Goal: Answer question/provide support

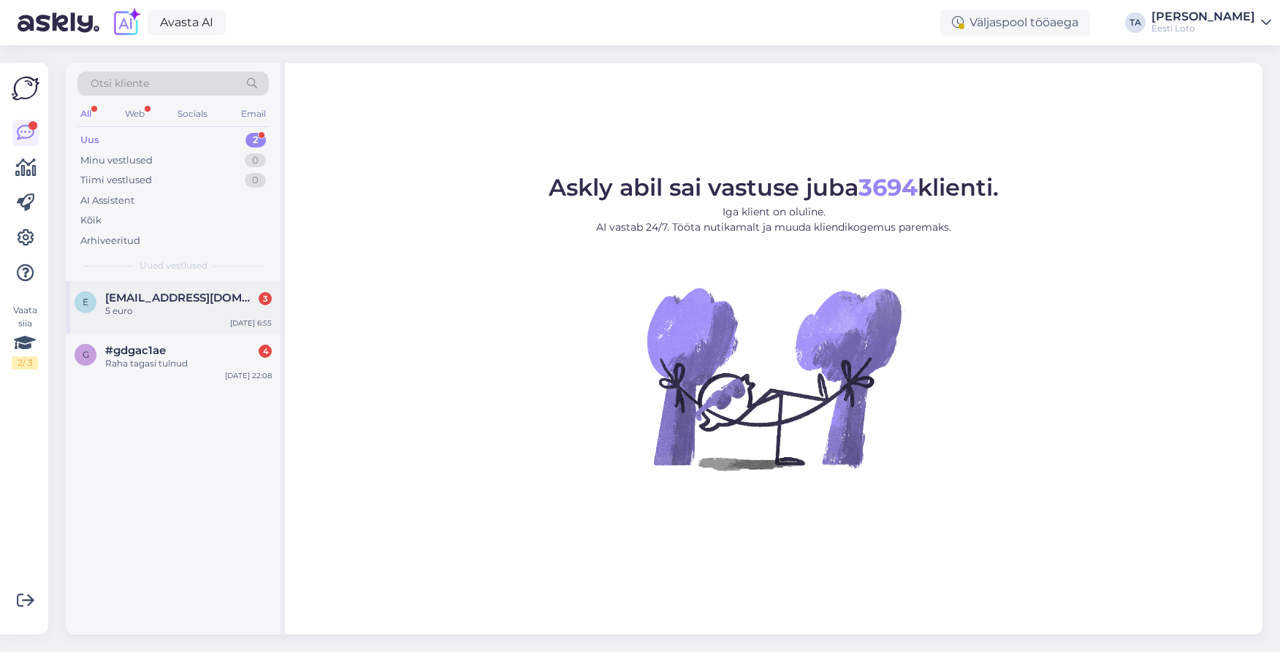
click at [165, 302] on span "[EMAIL_ADDRESS][DOMAIN_NAME]" at bounding box center [181, 297] width 152 height 13
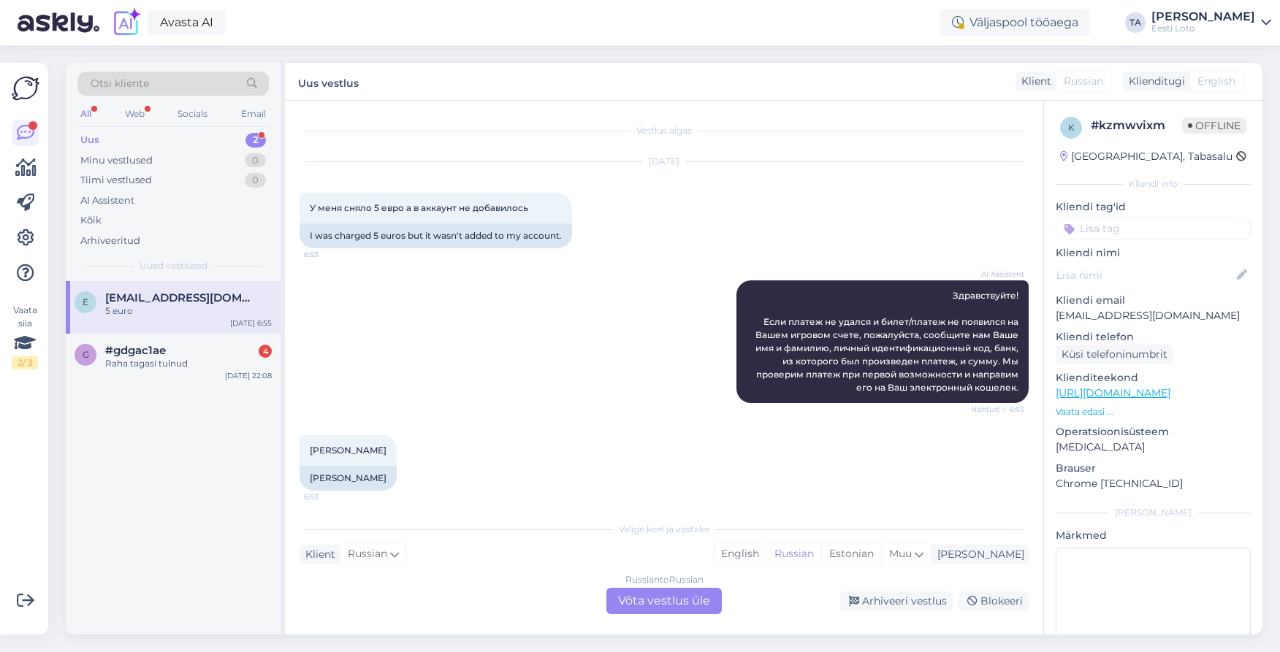
scroll to position [345, 0]
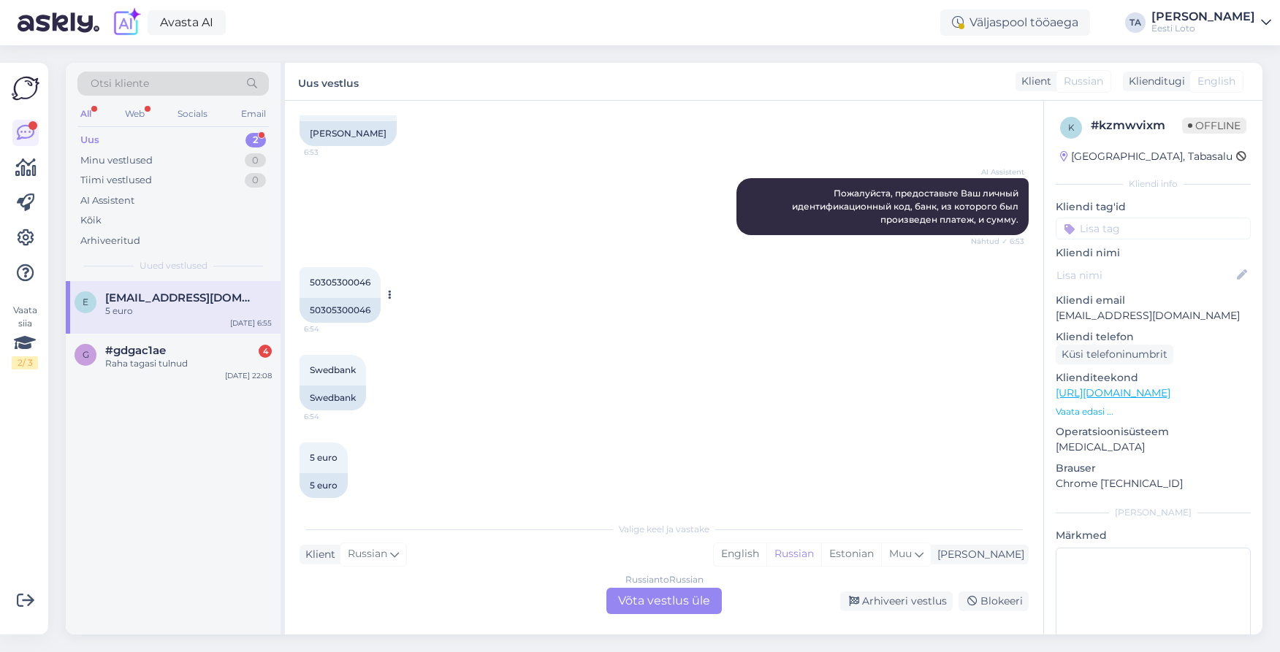
click at [356, 286] on span "50305300046" at bounding box center [340, 282] width 61 height 11
copy span "50305300046"
click at [1000, 552] on div "[PERSON_NAME]" at bounding box center [977, 554] width 93 height 15
type input "est"
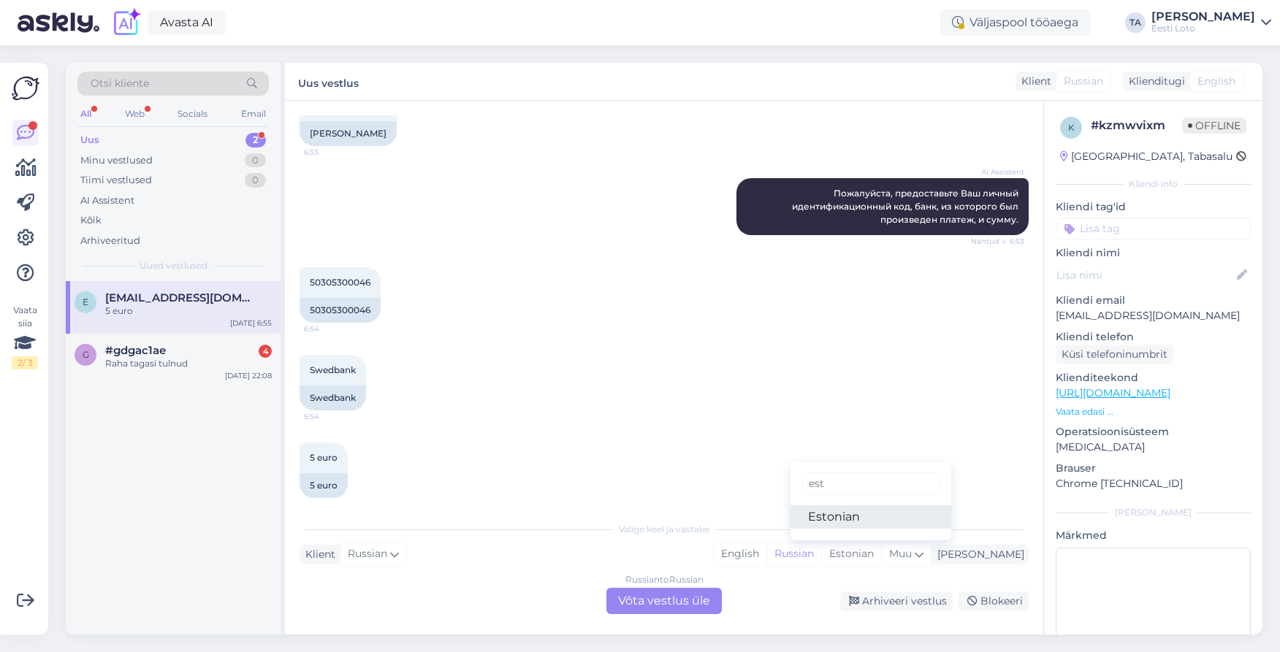
click at [895, 521] on link "Estonian" at bounding box center [870, 516] width 161 height 23
click at [706, 598] on div "Russian to Estonian Võta vestlus üle" at bounding box center [663, 601] width 115 height 26
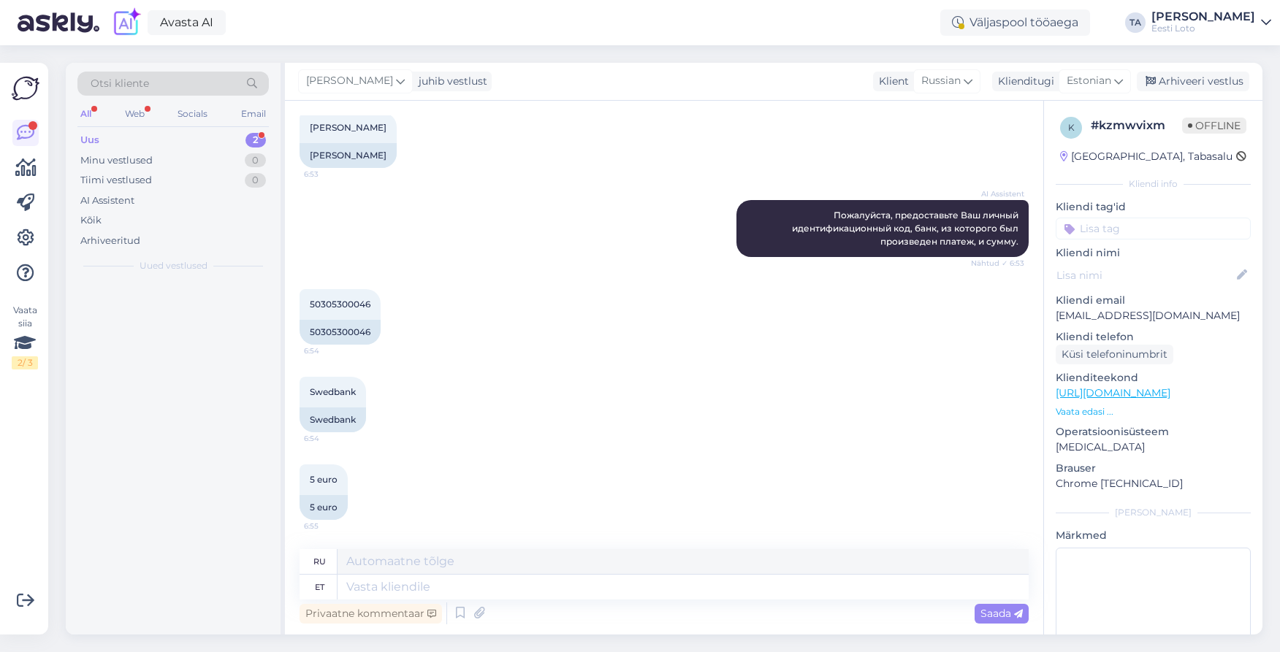
scroll to position [323, 0]
click at [361, 591] on textarea at bounding box center [682, 587] width 691 height 25
paste textarea "Kahjuks Teie sissemakse ebaõnnestus tehnilise [PERSON_NAME] tõttu. Kontrollisim…"
type textarea "Kahjuks Teie sissemakse ebaõnnestus tehnilise [PERSON_NAME] tõttu. Kontrollisim…"
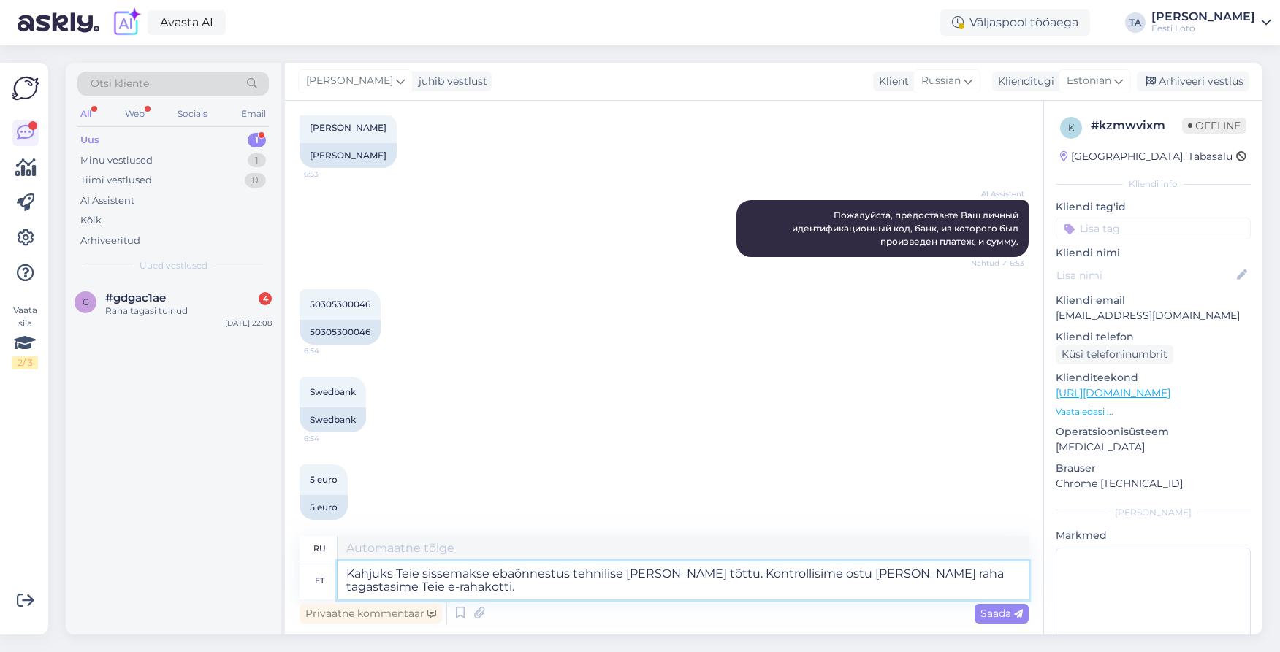
type textarea "К сожалению, ваш депозит не был зачислен из-за технической ошибки. Мы проверили…"
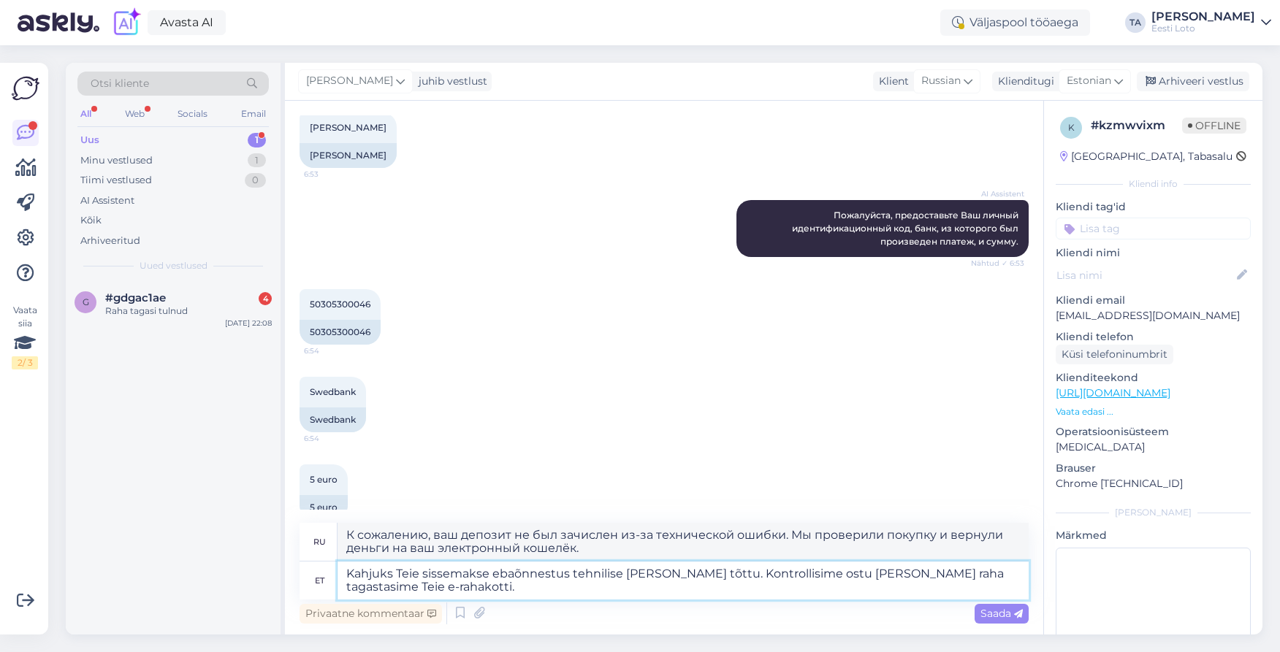
click at [346, 573] on textarea "Kahjuks Teie sissemakse ebaõnnestus tehnilise [PERSON_NAME] tõttu. Kontrollisim…" at bounding box center [682, 581] width 691 height 38
type textarea "Tere. Kahjuks Teie sissemakse ebaõnnestus tehnilise [PERSON_NAME] tõttu. Kontro…"
type textarea "Здравствуйте. К сожалению, ваш депозит не был зачислен из-за технической ошибки…"
click at [409, 592] on textarea "Tere. Kahjuks Teie sissemakse ebaõnnestus tehnilise [PERSON_NAME] tõttu. Kontro…" at bounding box center [682, 581] width 691 height 38
type textarea "Tere. Kahjuks Teie sissemakse ebaõnnestus tehnilise [PERSON_NAME] tõttu. Kontro…"
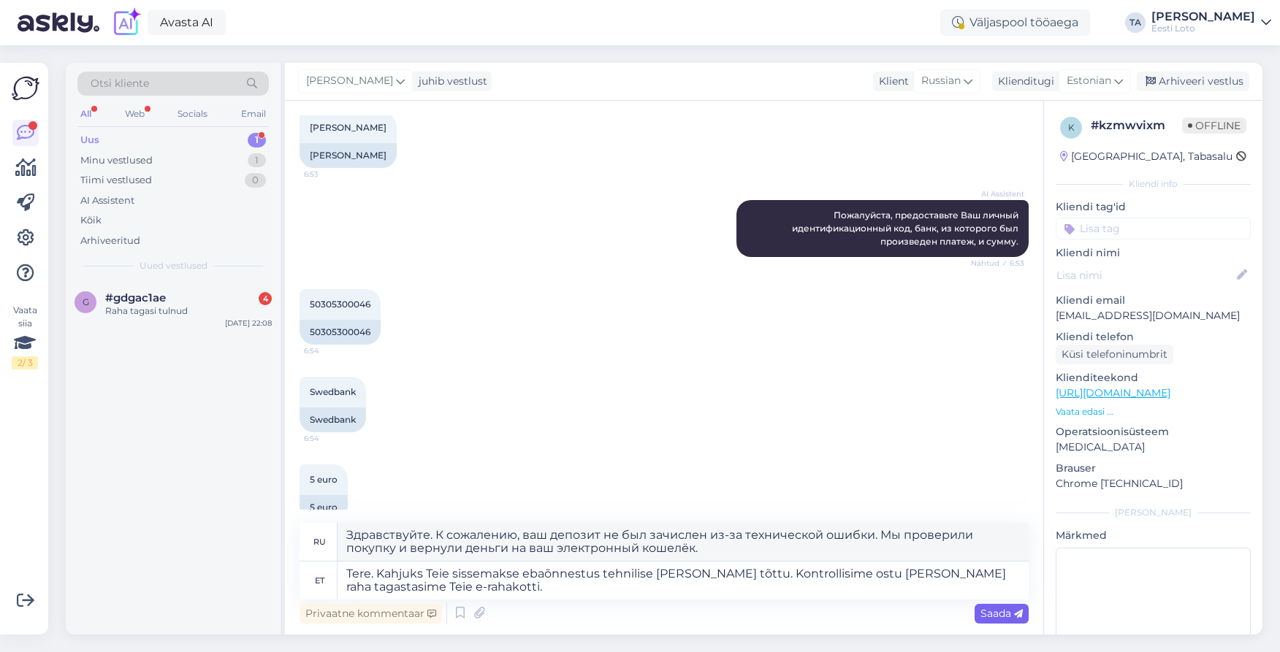
click at [992, 609] on span "Saada" at bounding box center [1001, 613] width 42 height 13
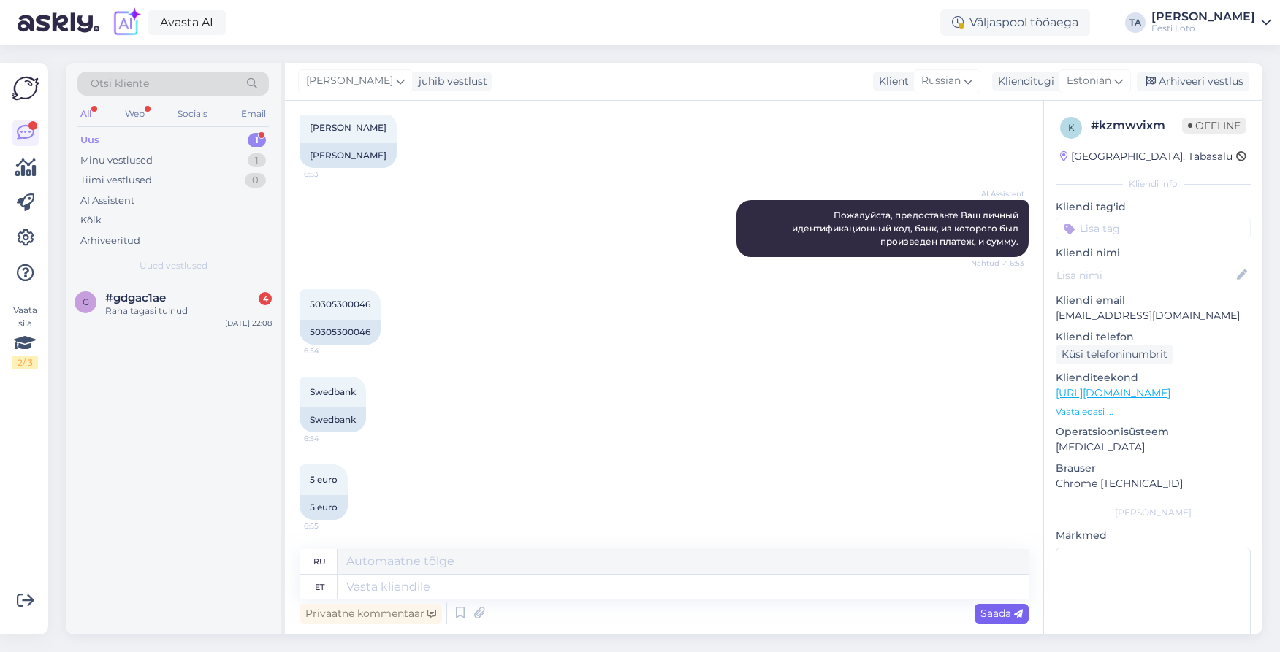
scroll to position [463, 0]
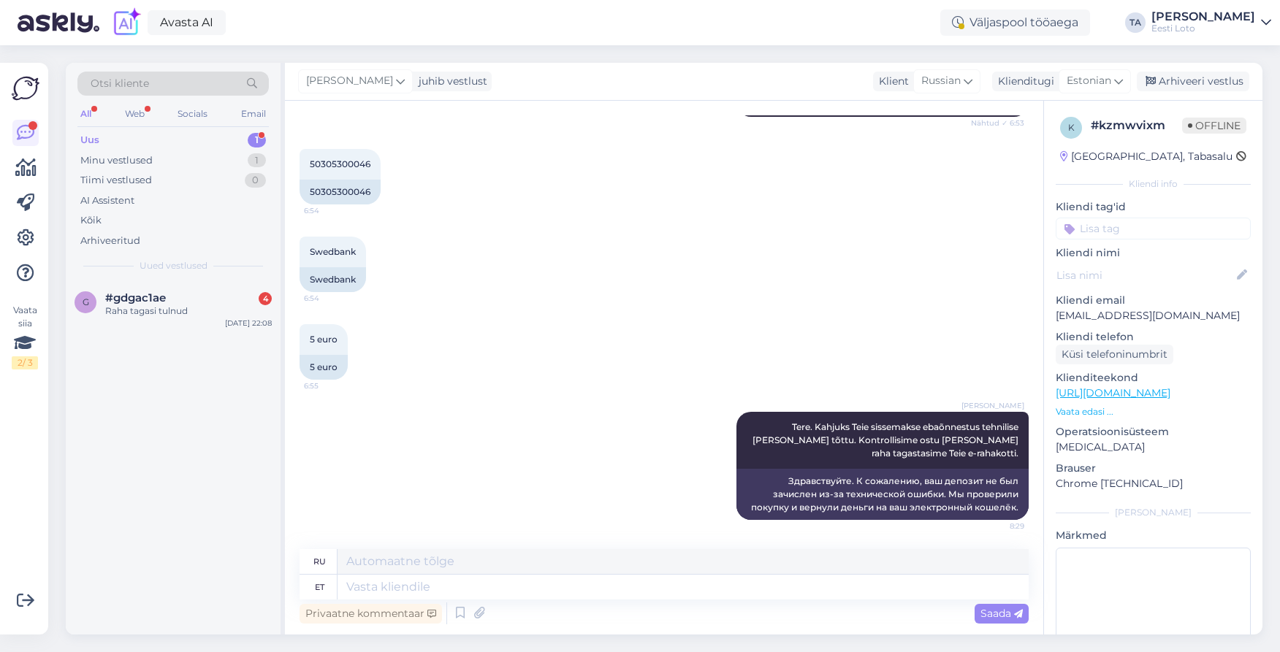
click at [1131, 224] on input at bounding box center [1153, 229] width 195 height 22
type input "üleka"
click at [1146, 267] on span "Ülekanne" at bounding box center [1153, 268] width 42 height 9
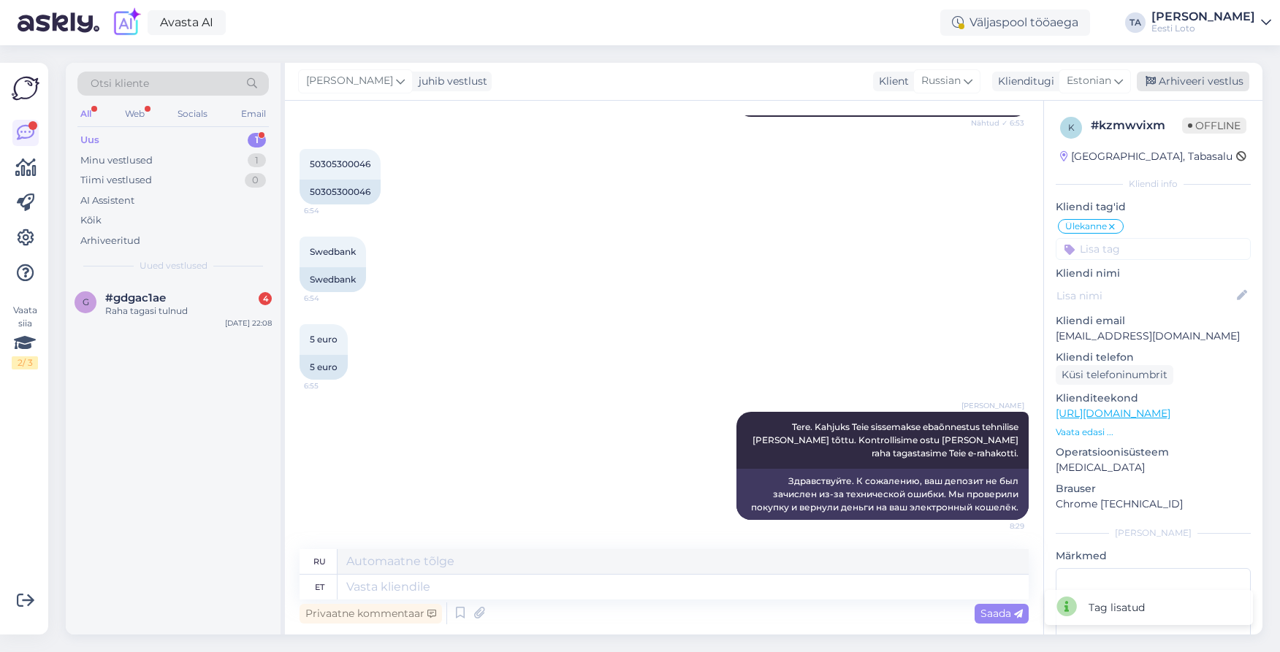
click at [1199, 83] on div "Arhiveeri vestlus" at bounding box center [1193, 82] width 112 height 20
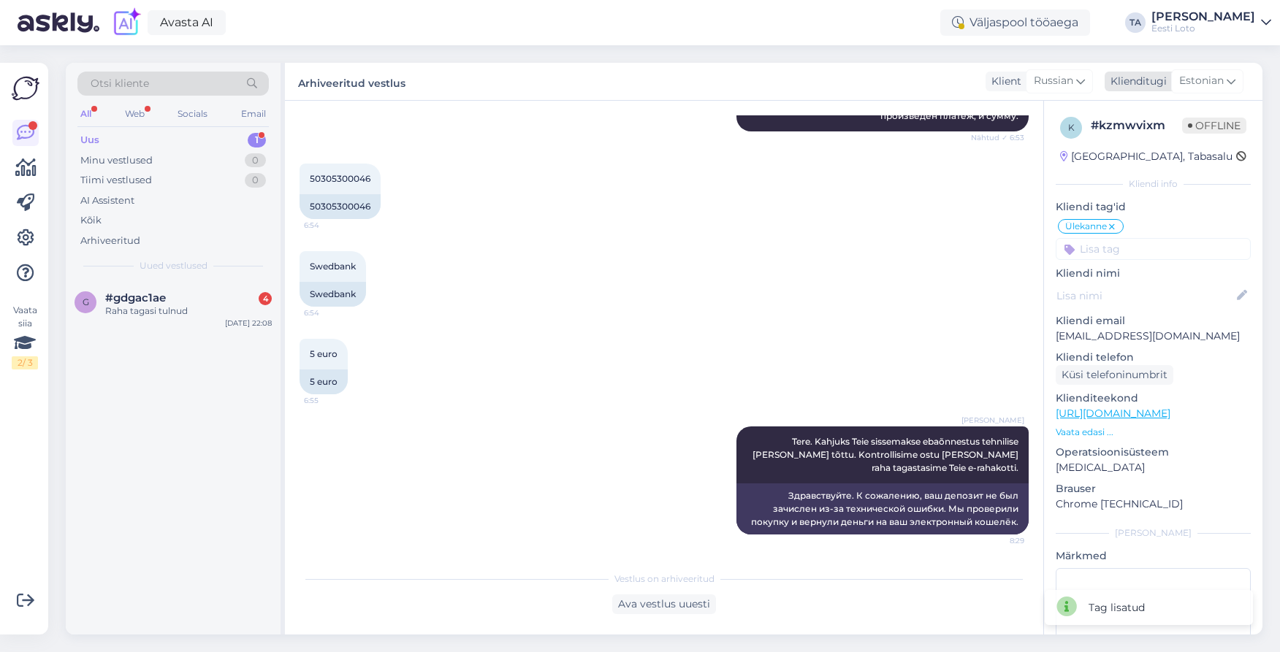
scroll to position [449, 0]
click at [154, 291] on div "g #gdgac1ae 4 Raha tagasi tulnud [DATE] 22:08" at bounding box center [173, 307] width 215 height 53
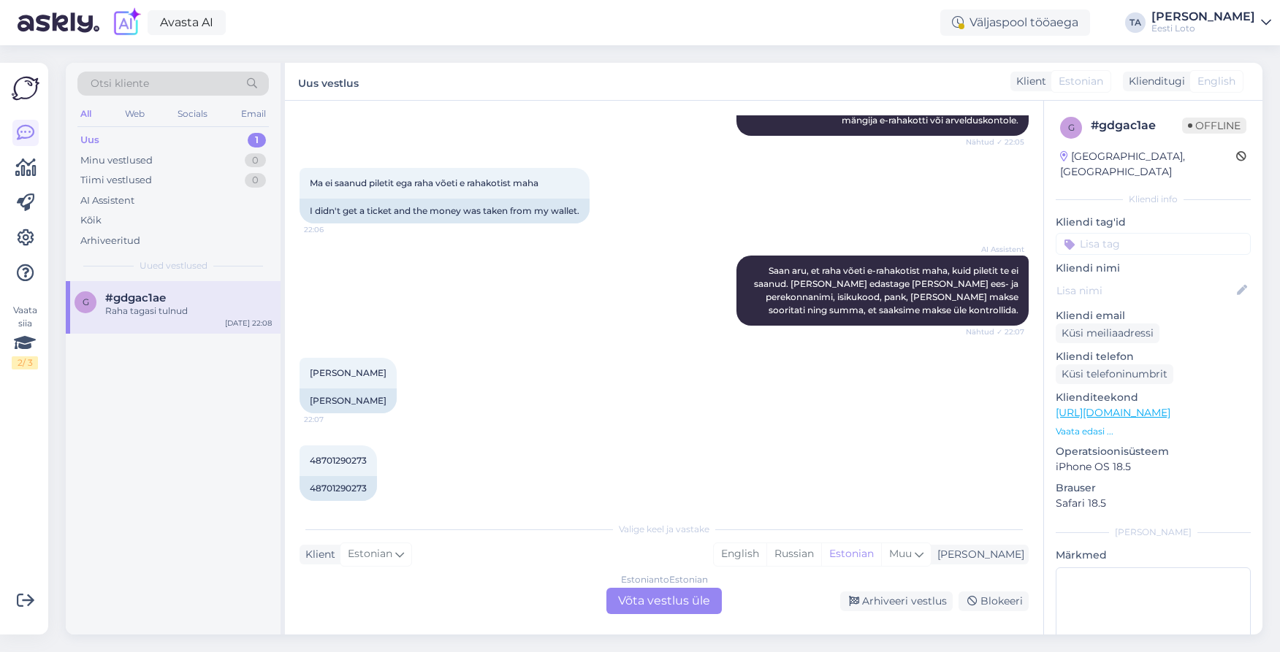
scroll to position [3014, 0]
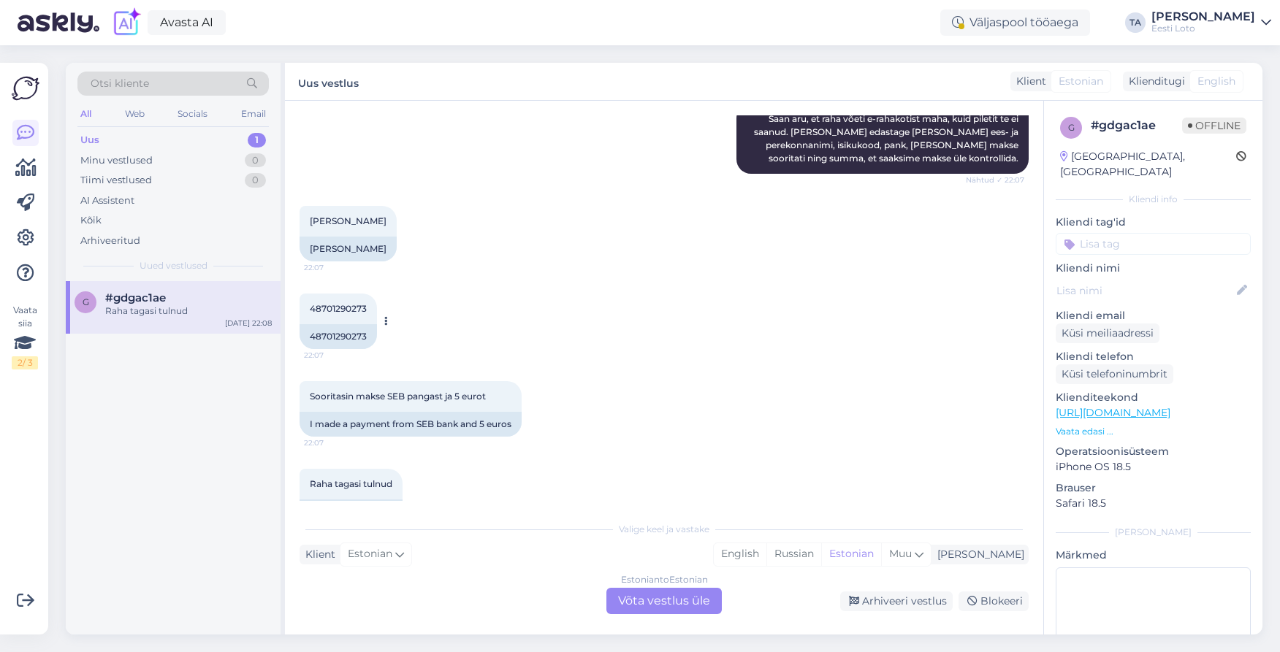
click at [343, 303] on span "48701290273" at bounding box center [338, 308] width 57 height 11
copy span "48701290273"
click at [913, 598] on div "Arhiveeri vestlus" at bounding box center [896, 602] width 112 height 20
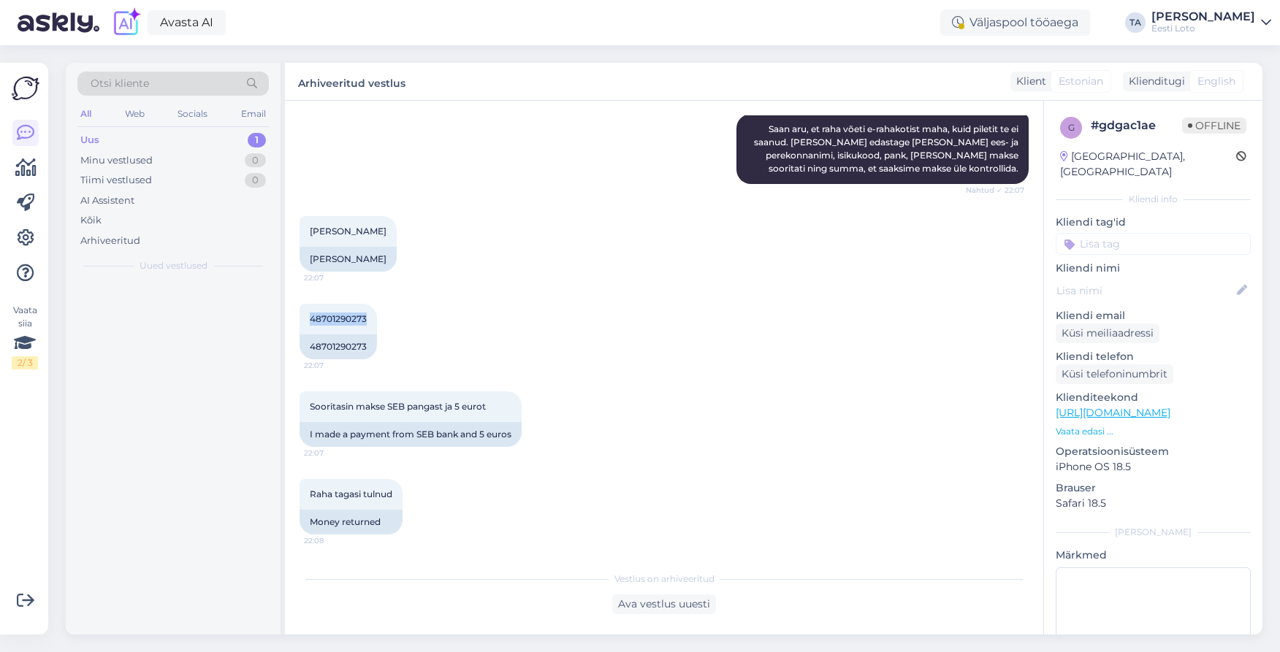
scroll to position [2964, 0]
